Goal: Communication & Community: Participate in discussion

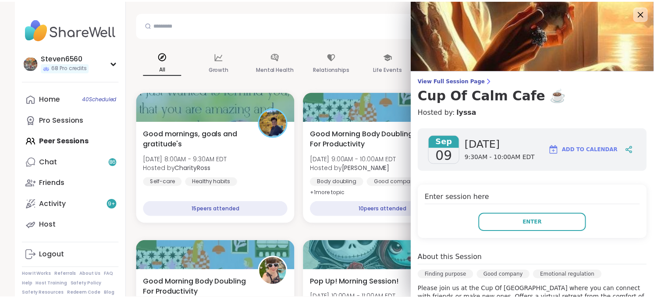
scroll to position [99, 0]
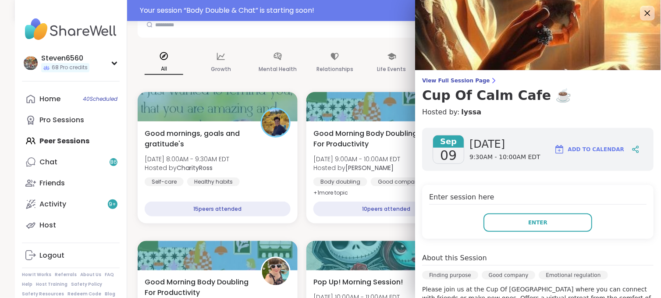
click at [642, 14] on icon at bounding box center [647, 12] width 11 height 11
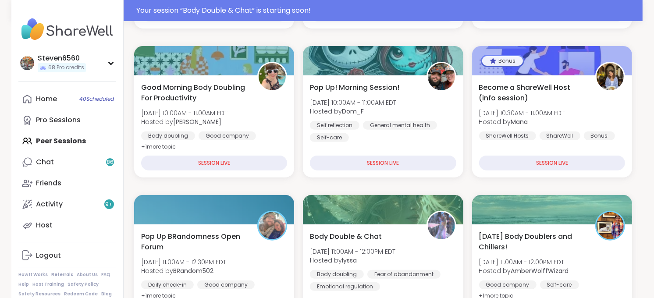
scroll to position [313, 0]
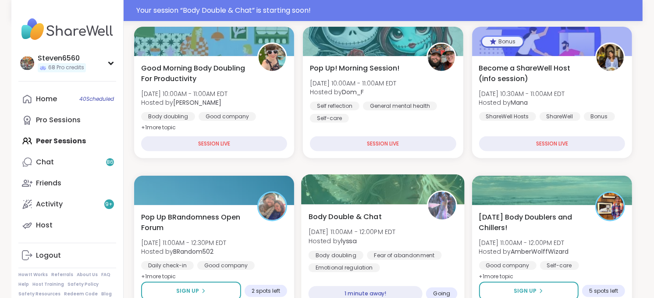
click at [382, 211] on div "Body Double & Chat [DATE] 11:00AM - 12:00PM EDT Hosted by lyssa Body doubling F…" at bounding box center [383, 241] width 149 height 61
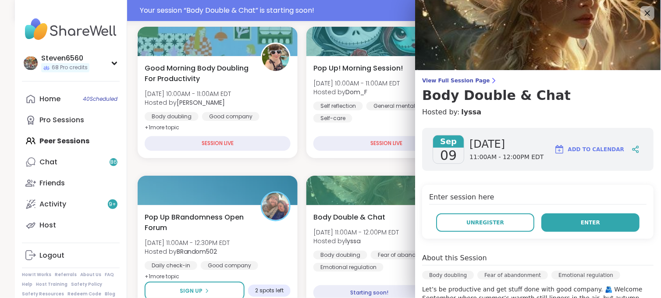
click at [581, 219] on span "Enter" at bounding box center [590, 223] width 19 height 8
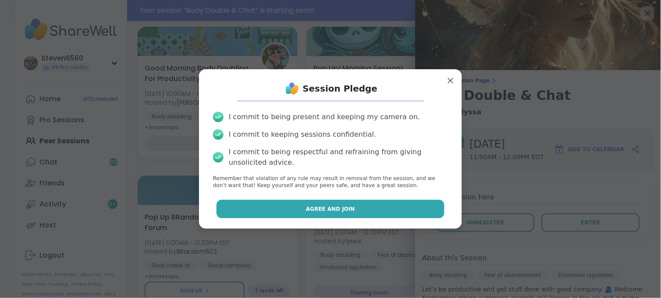
click at [330, 205] on span "Agree and Join" at bounding box center [330, 209] width 49 height 8
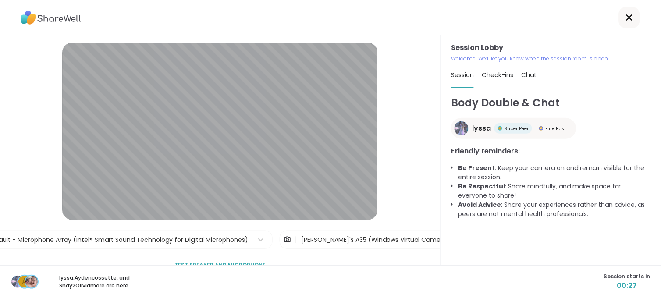
click at [356, 229] on div "Session Lobby | Default - Microphone Array (Intel® Smart Sound Technology for D…" at bounding box center [220, 159] width 316 height 232
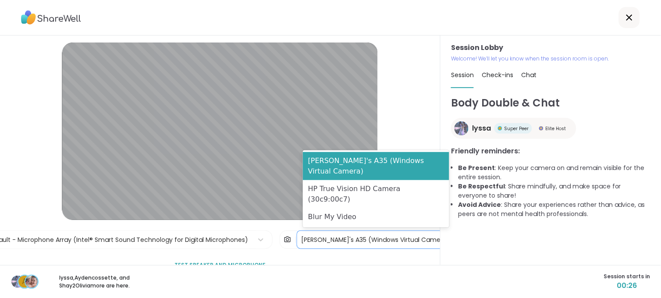
click at [356, 238] on div "[PERSON_NAME]'s A35 (Windows Virtual Camera)" at bounding box center [376, 239] width 149 height 9
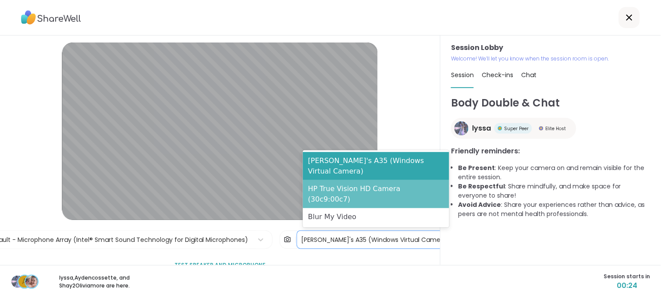
click at [357, 196] on div "HP True Vision HD Camera (30c9:00c7)" at bounding box center [376, 194] width 146 height 28
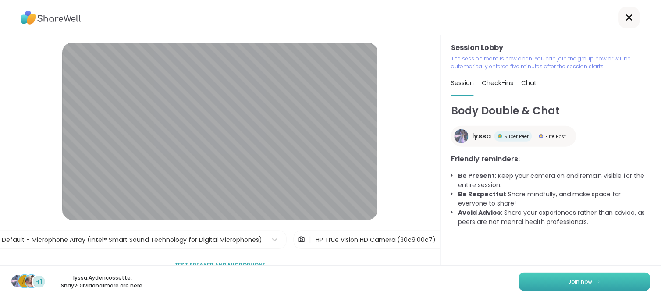
click at [559, 279] on button "Join now" at bounding box center [585, 282] width 132 height 18
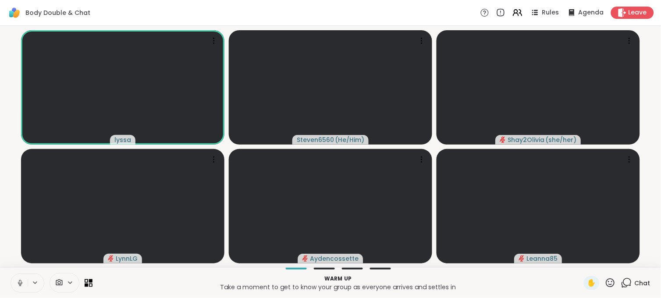
click at [68, 284] on icon at bounding box center [70, 282] width 7 height 7
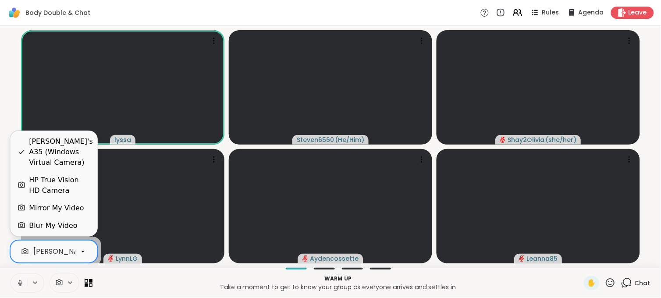
scroll to position [0, 83]
click at [83, 250] on icon at bounding box center [83, 252] width 8 height 8
click at [59, 177] on div "HP True Vision HD Camera" at bounding box center [59, 185] width 61 height 21
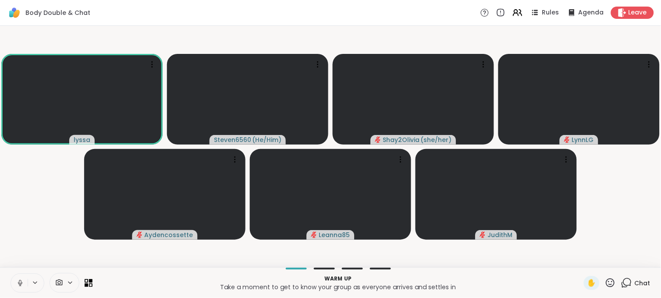
click at [606, 285] on icon at bounding box center [610, 282] width 11 height 11
click at [580, 260] on span "❤️" at bounding box center [584, 260] width 9 height 11
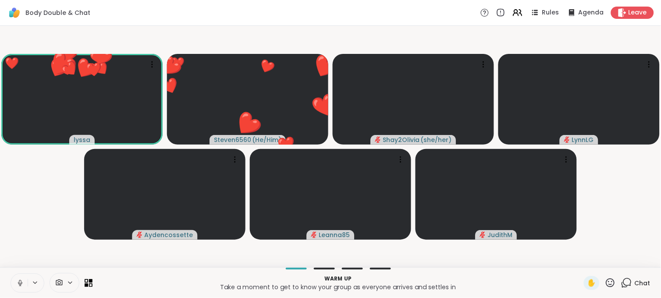
click at [605, 283] on icon at bounding box center [610, 282] width 11 height 11
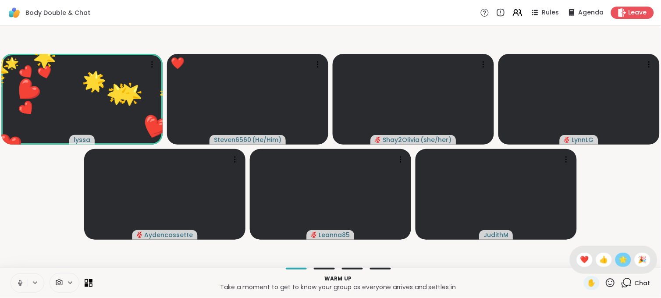
click at [619, 260] on span "🌟" at bounding box center [623, 260] width 9 height 11
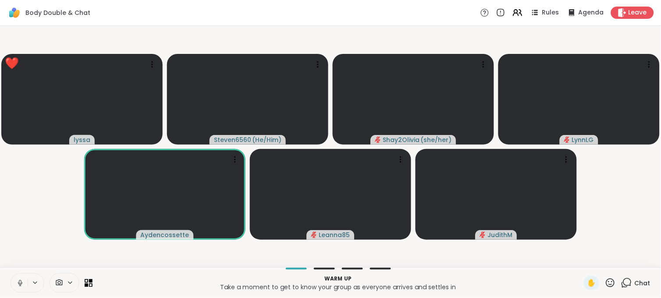
click at [605, 281] on icon at bounding box center [610, 282] width 11 height 11
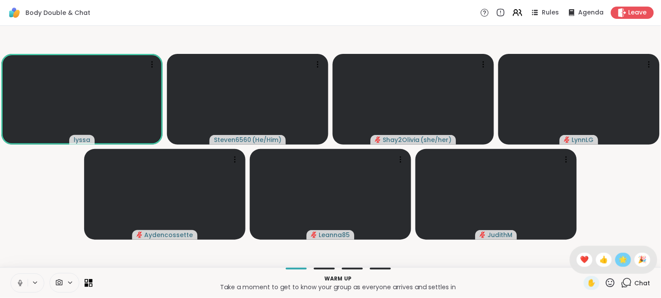
click at [619, 260] on span "🌟" at bounding box center [623, 260] width 9 height 11
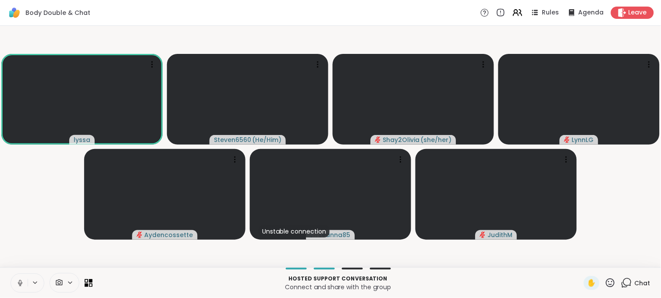
click at [23, 285] on icon at bounding box center [20, 283] width 8 height 8
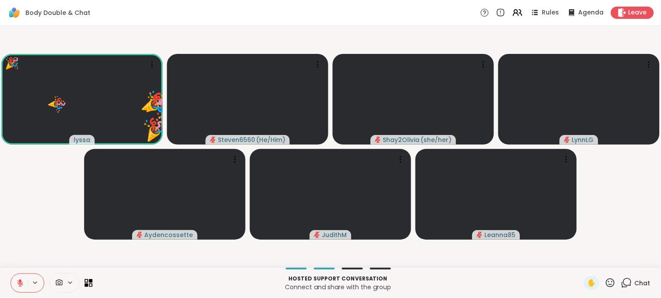
click at [635, 284] on span "Chat" at bounding box center [643, 283] width 16 height 9
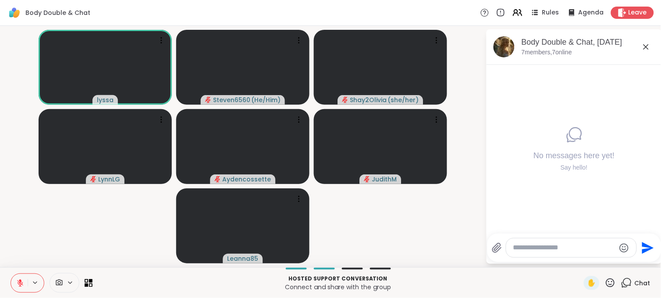
click at [532, 248] on textarea "Type your message" at bounding box center [564, 247] width 102 height 9
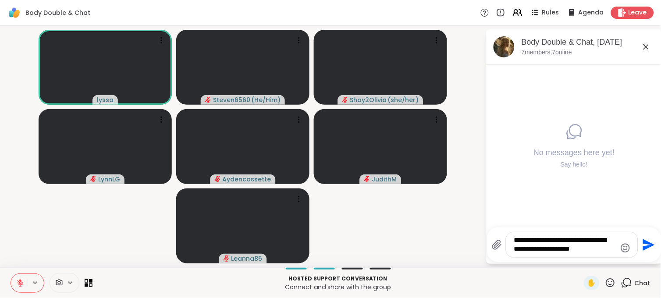
type textarea "**********"
click at [643, 244] on icon "Send" at bounding box center [648, 245] width 14 height 14
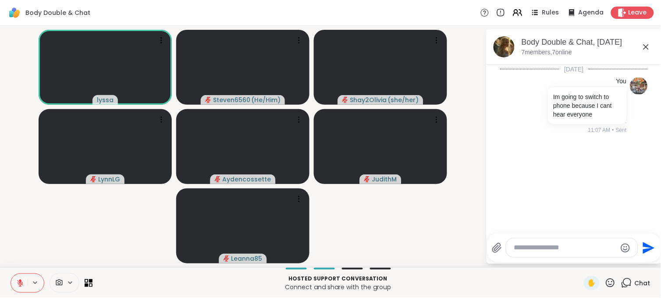
click at [22, 281] on icon at bounding box center [20, 283] width 8 height 8
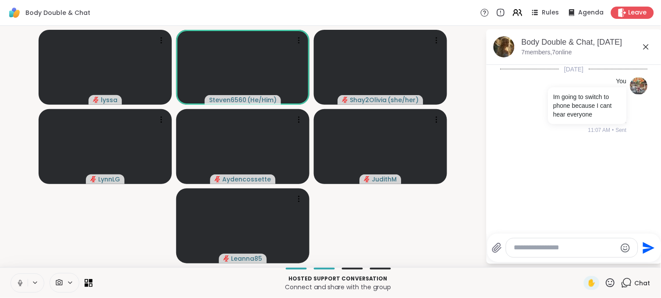
click at [22, 281] on icon at bounding box center [20, 283] width 8 height 8
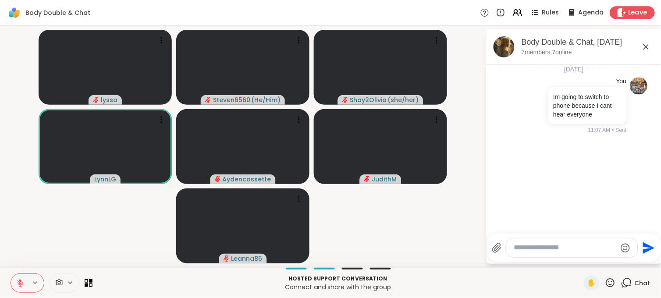
click at [629, 10] on span "Leave" at bounding box center [638, 12] width 19 height 9
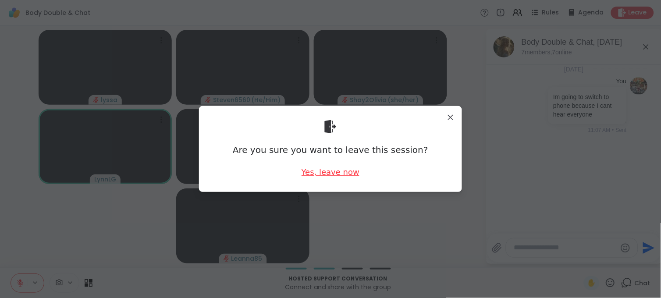
click at [335, 173] on div "Yes, leave now" at bounding box center [331, 172] width 58 height 11
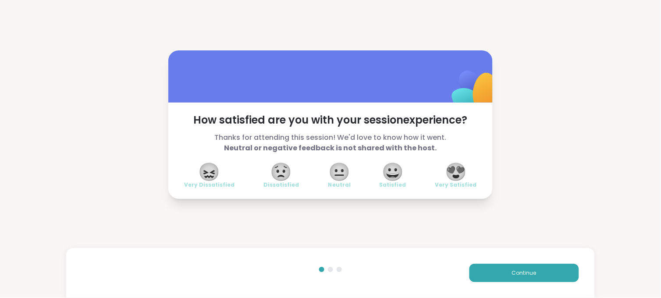
click at [654, 53] on div "How satisfied are you with your session experience? Thanks for attending this s…" at bounding box center [330, 124] width 661 height 249
